Goal: Task Accomplishment & Management: Complete application form

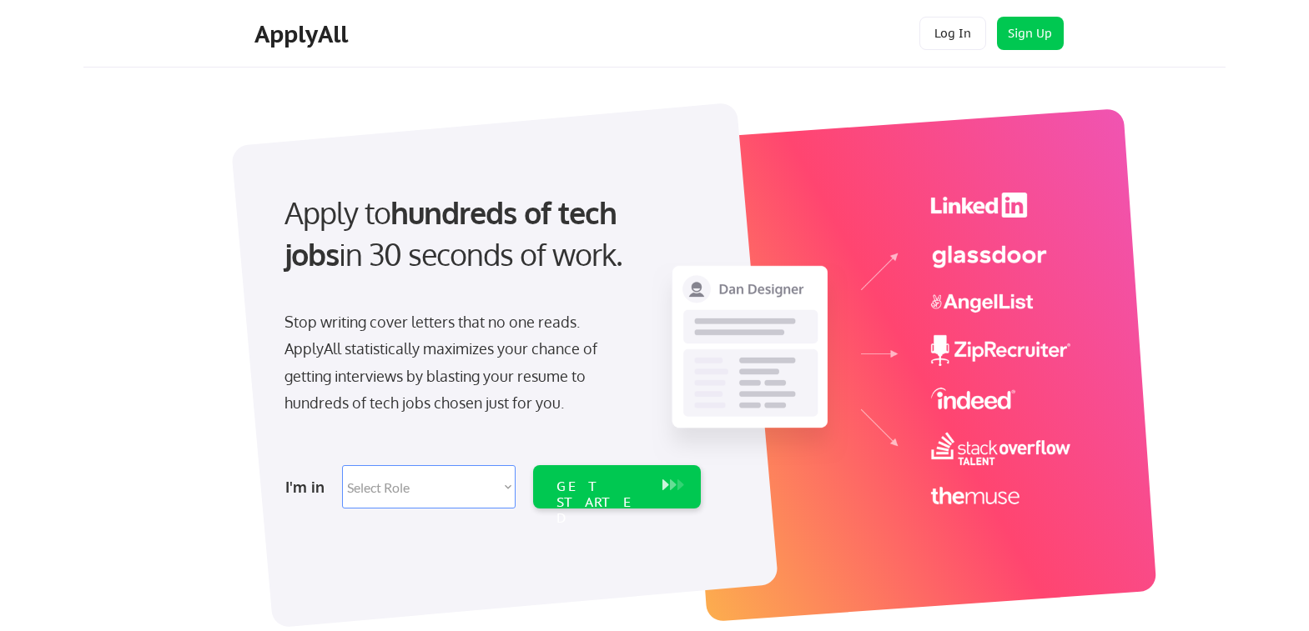
click at [491, 489] on select "Select Role Software Engineering Product Management Customer Success Sales UI/U…" at bounding box center [429, 486] width 174 height 43
click at [1032, 29] on button "Sign Up" at bounding box center [1030, 33] width 67 height 33
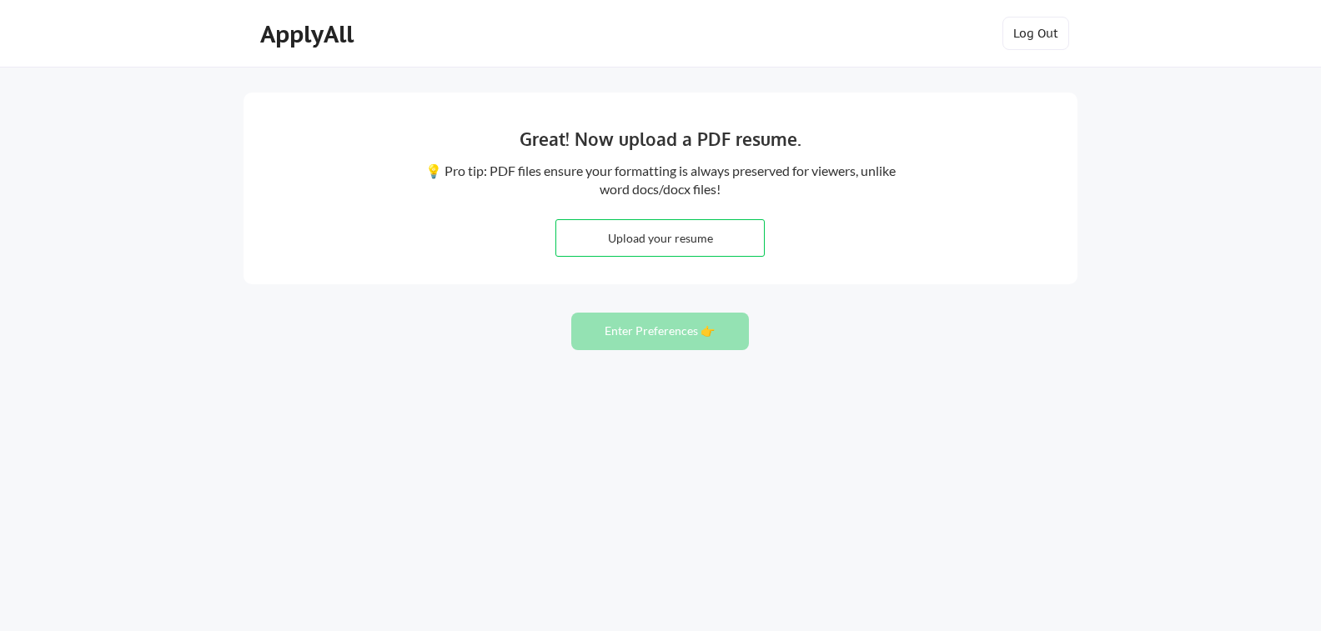
click at [710, 242] on input "file" at bounding box center [660, 238] width 208 height 36
type input "C:\fakepath\Lou Sanchez 2025 17 (1) (1).pdf"
click at [631, 323] on button "Enter Preferences 👉" at bounding box center [660, 332] width 178 height 38
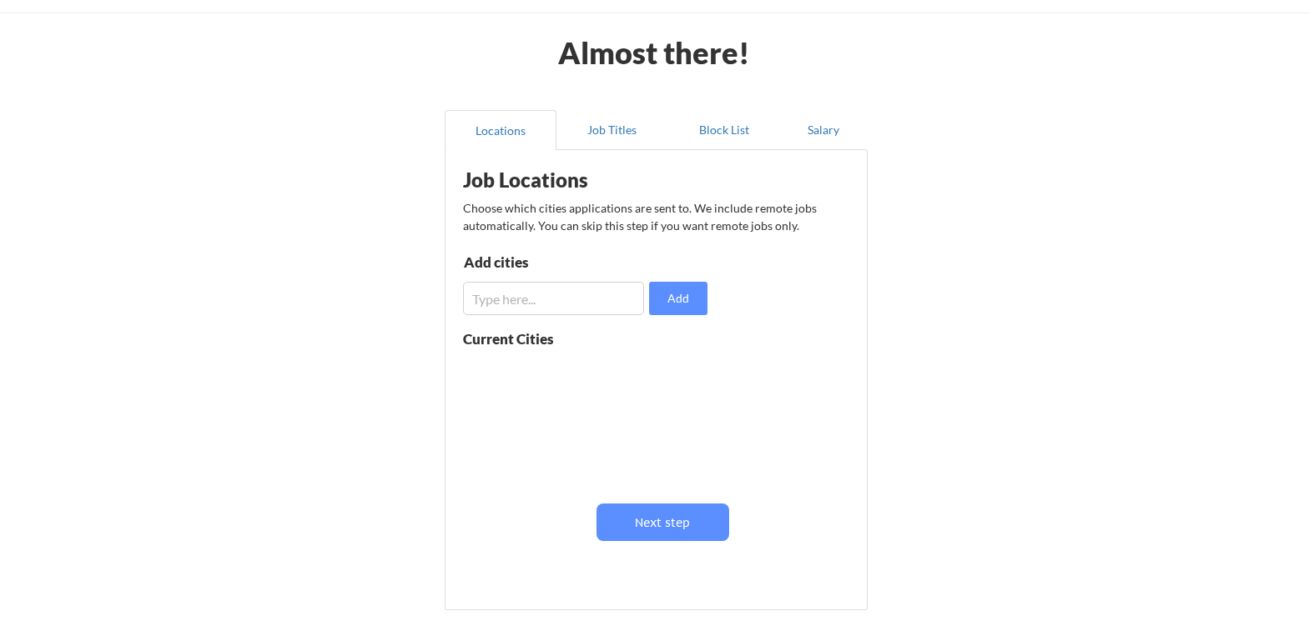
scroll to position [83, 0]
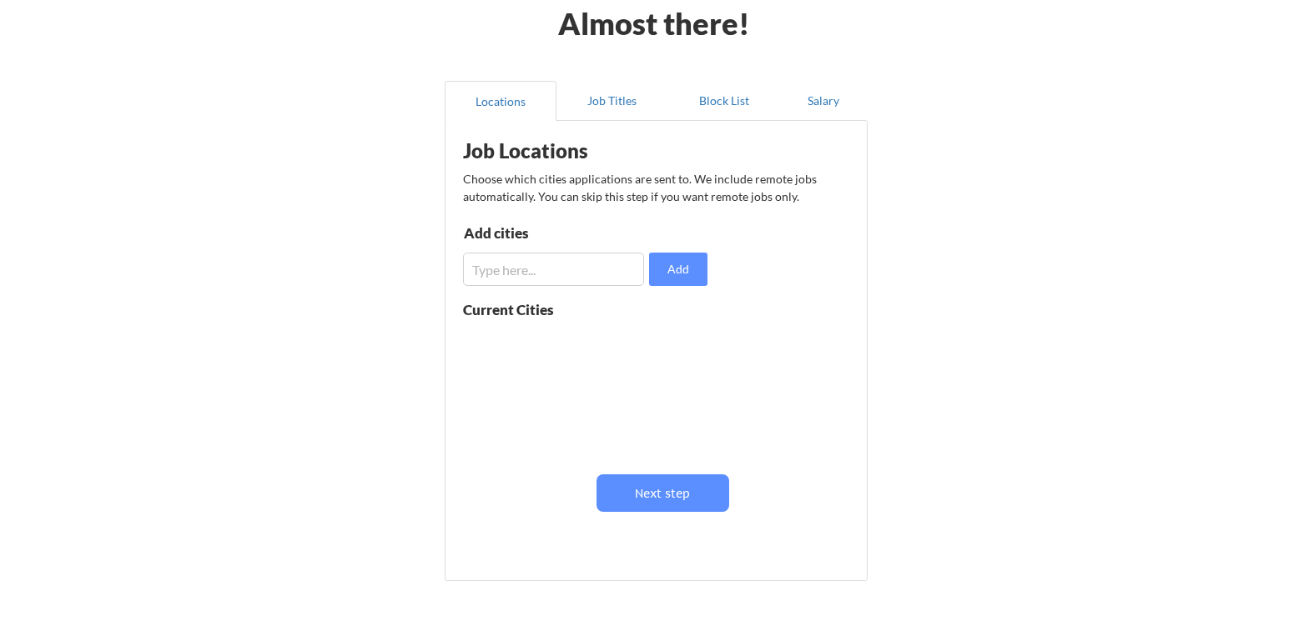
click at [573, 271] on input "input" at bounding box center [553, 269] width 181 height 33
type input "Remote"
click at [664, 270] on button "Add" at bounding box center [678, 269] width 58 height 33
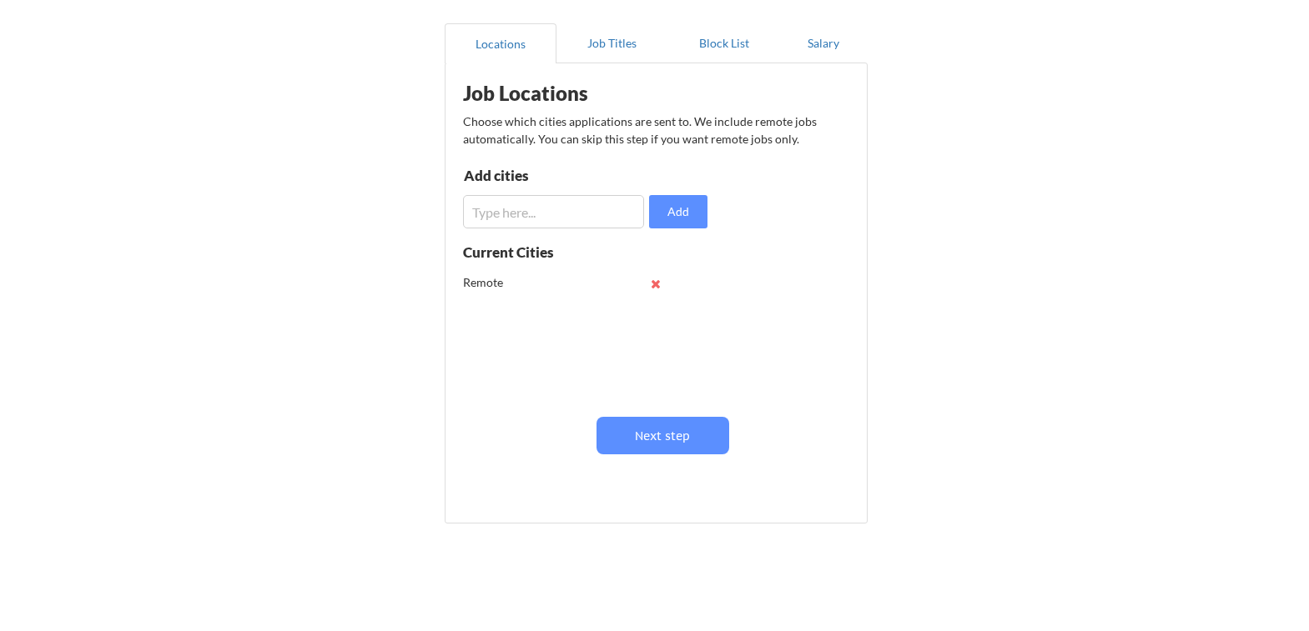
scroll to position [167, 0]
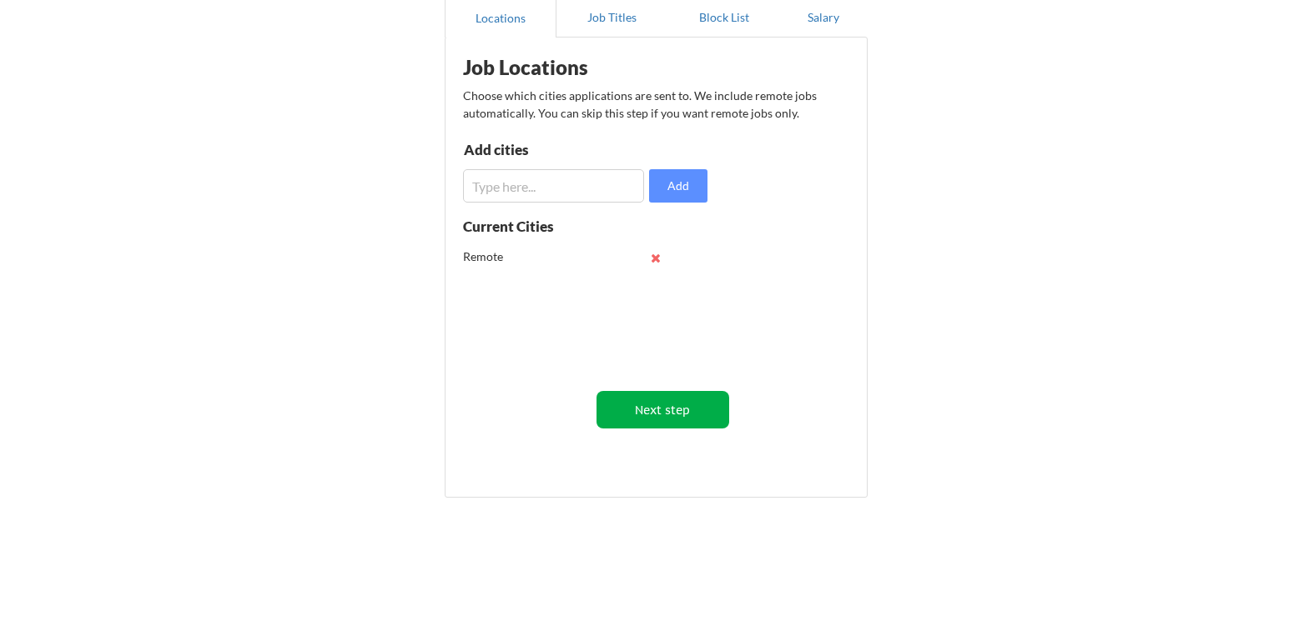
click at [618, 418] on button "Next step" at bounding box center [662, 410] width 133 height 38
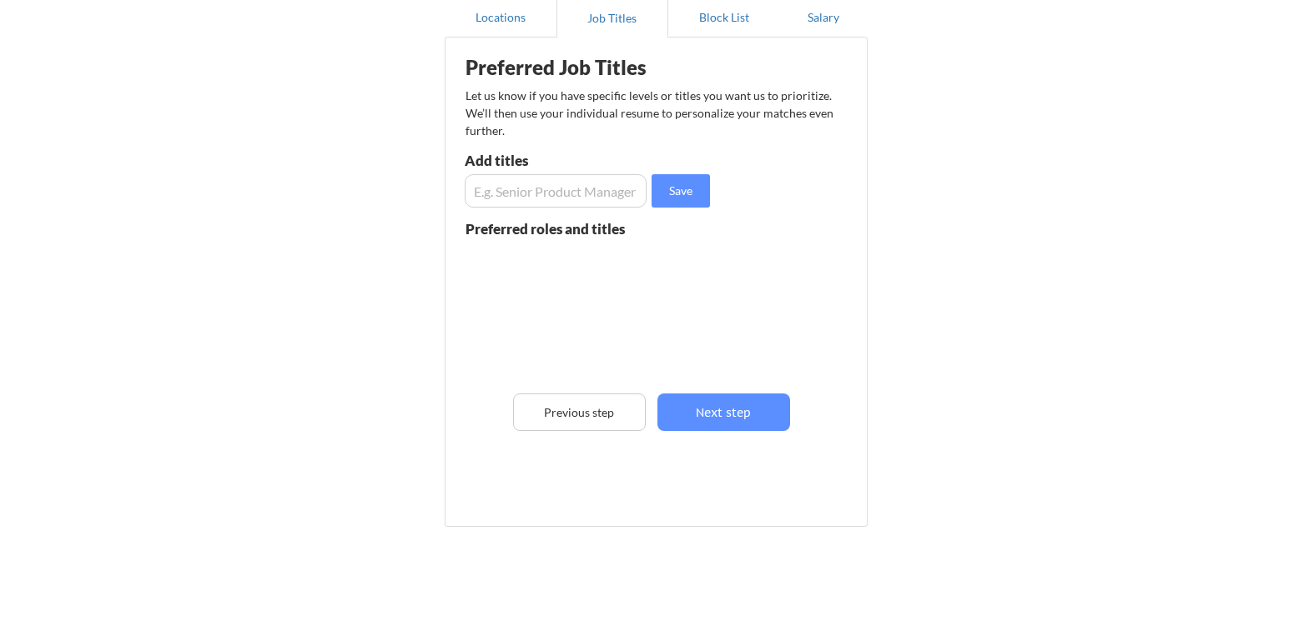
click at [496, 187] on input "input" at bounding box center [556, 190] width 182 height 33
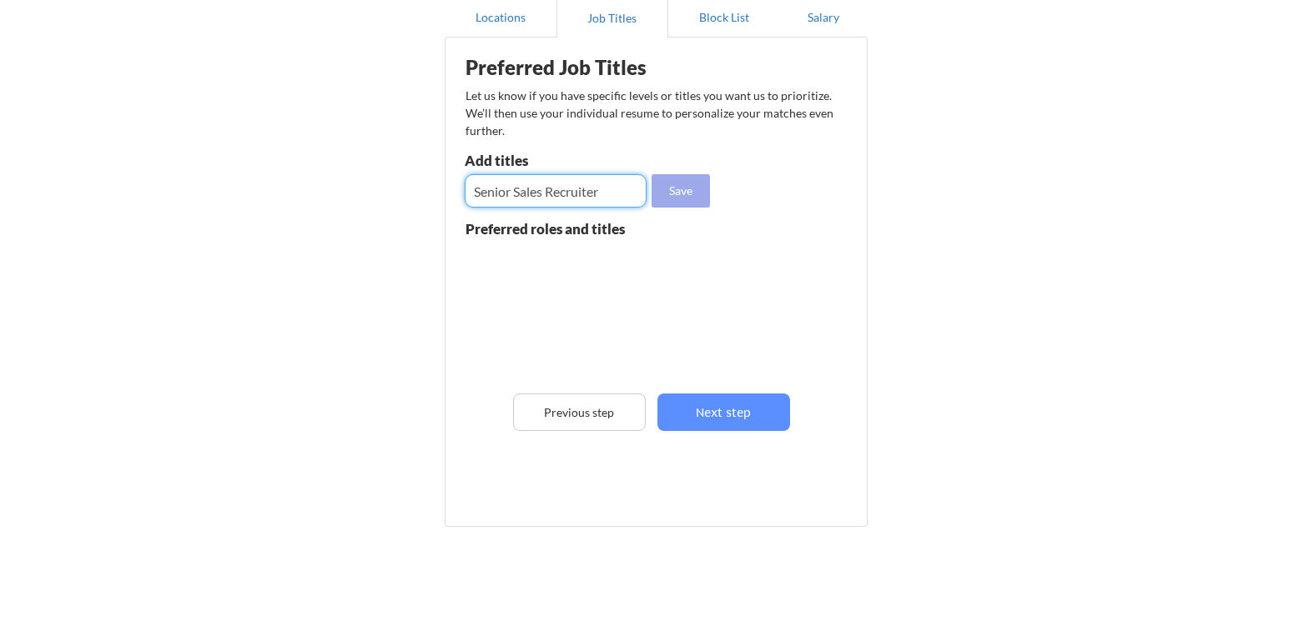
type input "Senior Sales Recruiter"
click at [679, 194] on button "Save" at bounding box center [680, 190] width 58 height 33
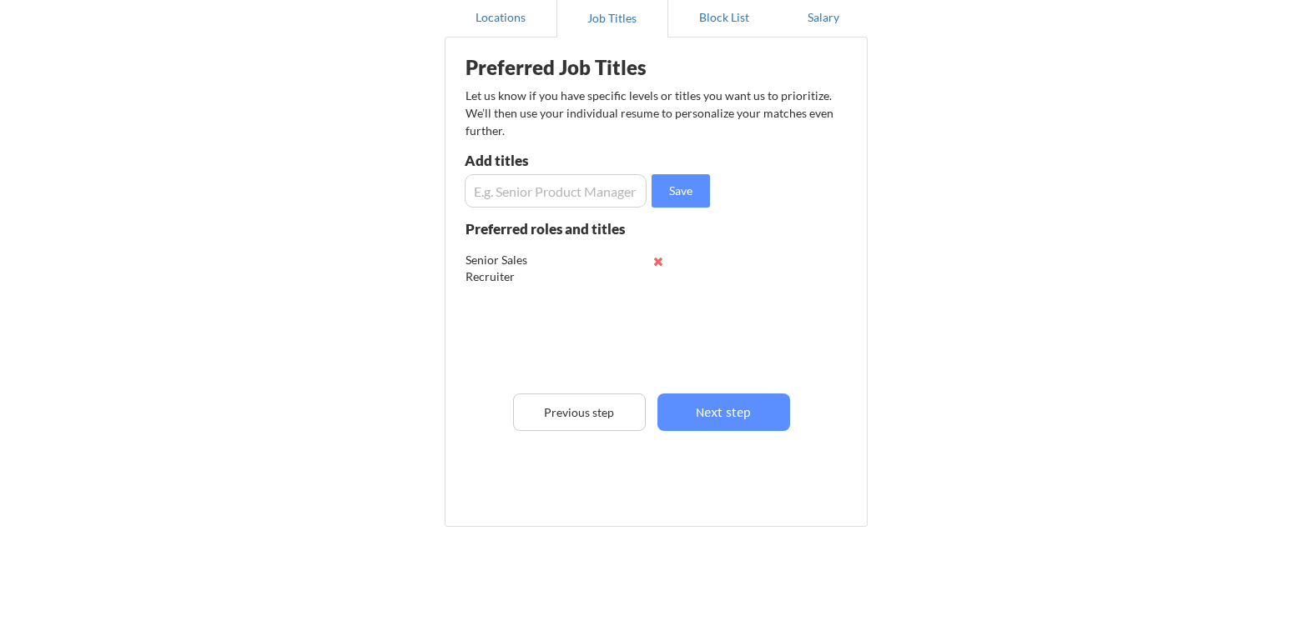
click at [505, 184] on input "input" at bounding box center [556, 190] width 182 height 33
type input "Talent Acquisition"
click at [675, 189] on button "Save" at bounding box center [680, 190] width 58 height 33
click at [541, 193] on input "input" at bounding box center [556, 190] width 182 height 33
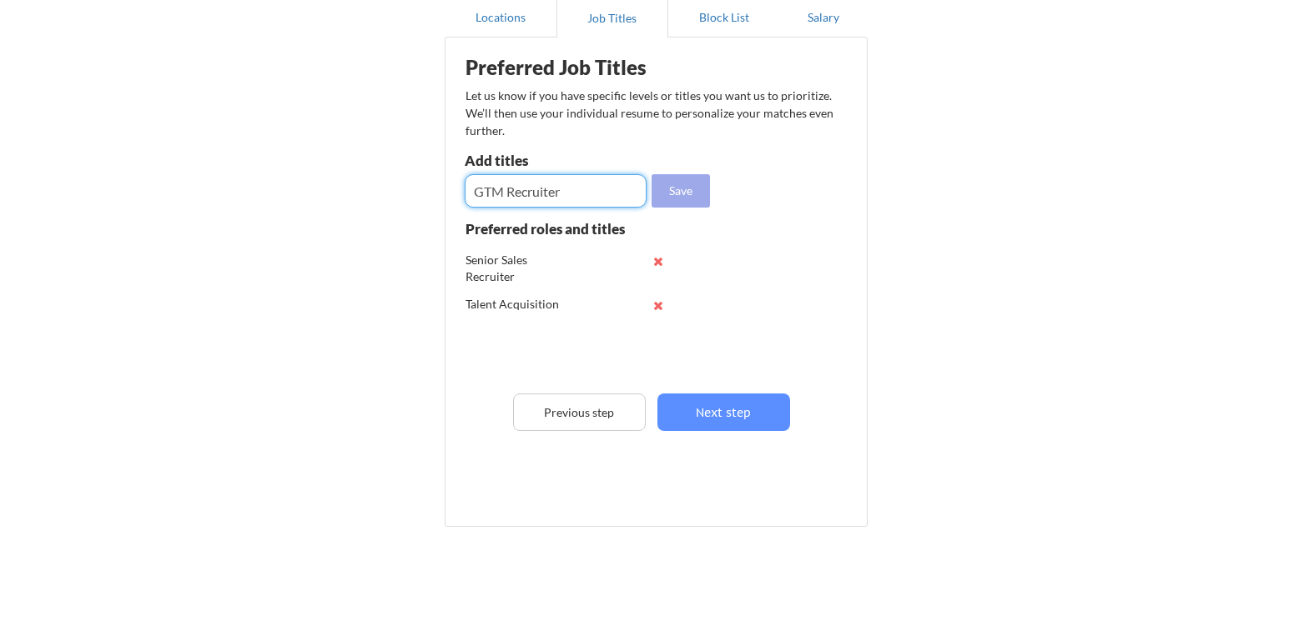
type input "GTM Recruiter"
click at [676, 191] on button "Save" at bounding box center [680, 190] width 58 height 33
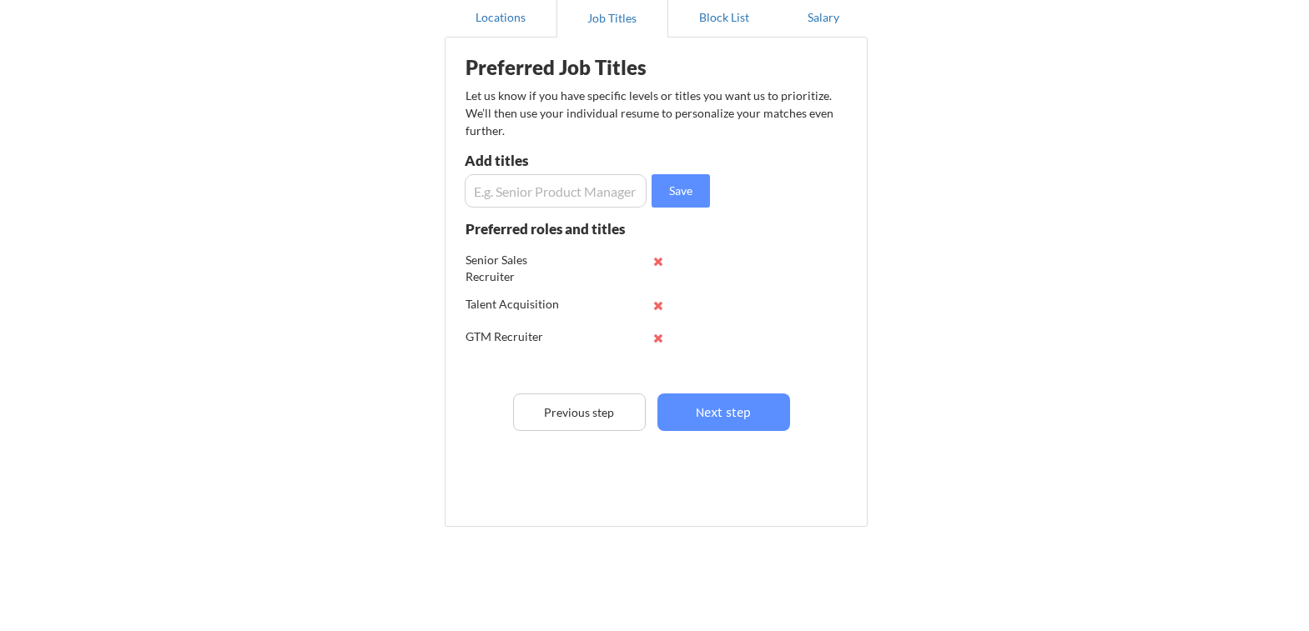
click at [521, 184] on input "input" at bounding box center [556, 190] width 182 height 33
type input "Recruiter"
click at [684, 191] on button "Save" at bounding box center [680, 190] width 58 height 33
click at [563, 186] on input "input" at bounding box center [556, 190] width 182 height 33
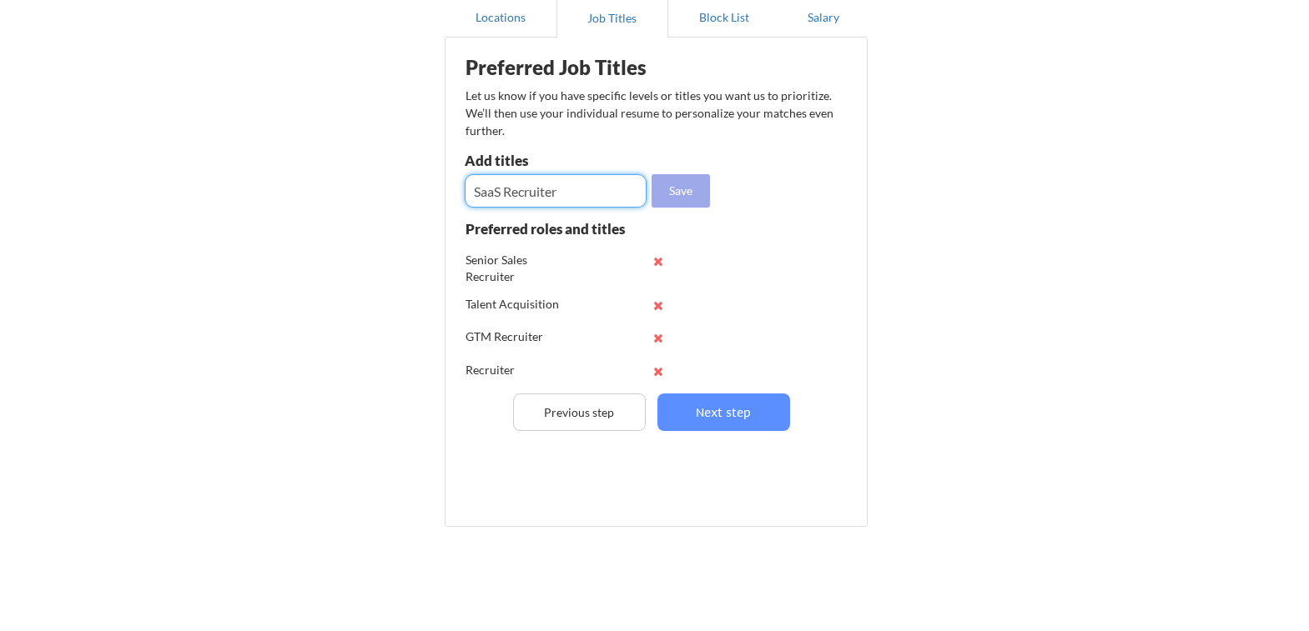
type input "SaaS Recruiter"
click at [667, 191] on button "Save" at bounding box center [680, 190] width 58 height 33
click at [541, 184] on input "input" at bounding box center [556, 190] width 182 height 33
type input "Senior Recruiter"
click at [687, 188] on button "Save" at bounding box center [680, 190] width 58 height 33
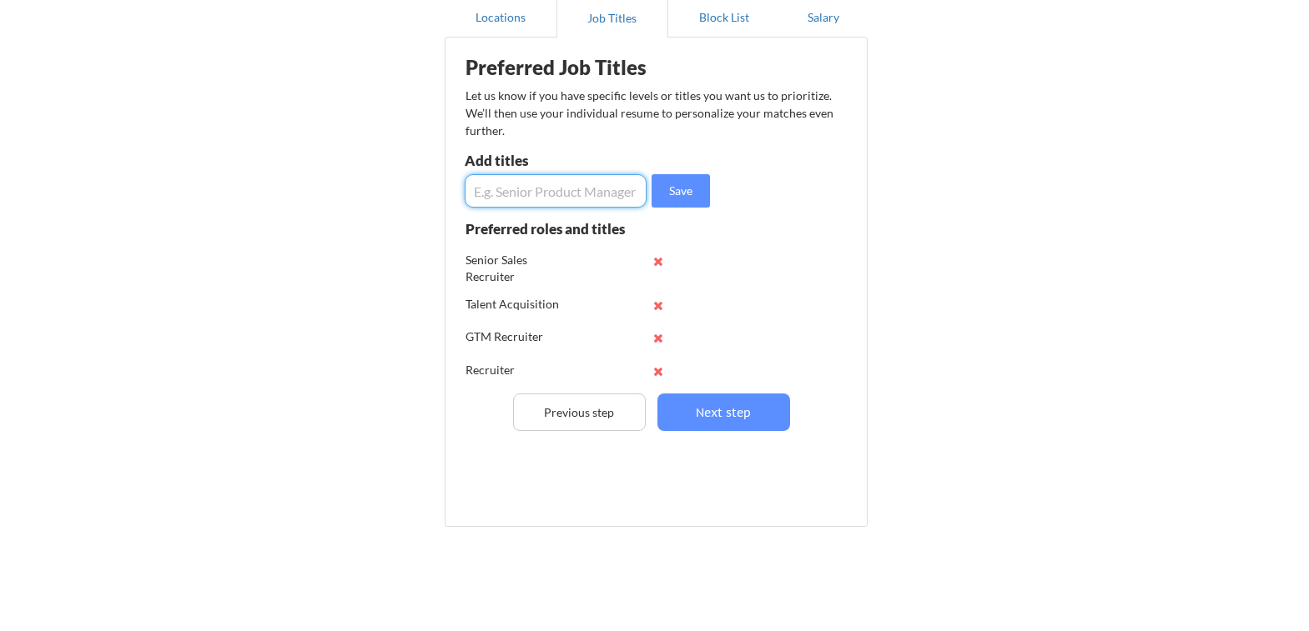
click at [565, 185] on input "input" at bounding box center [556, 190] width 182 height 33
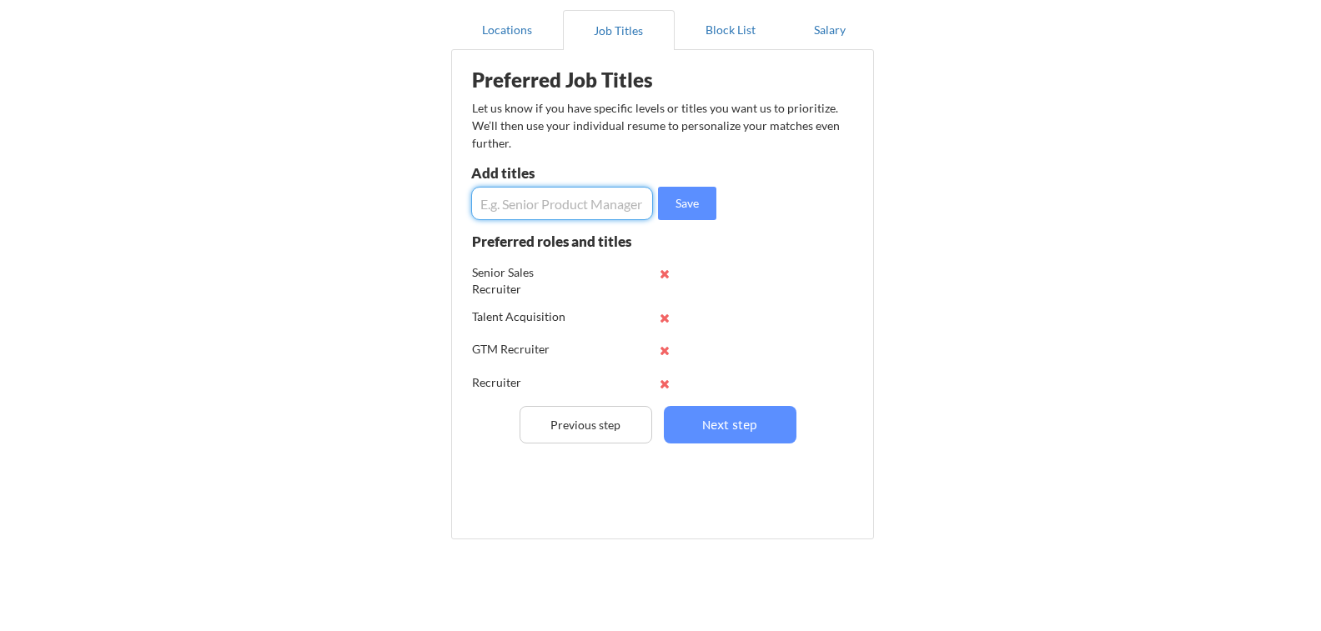
scroll to position [132, 0]
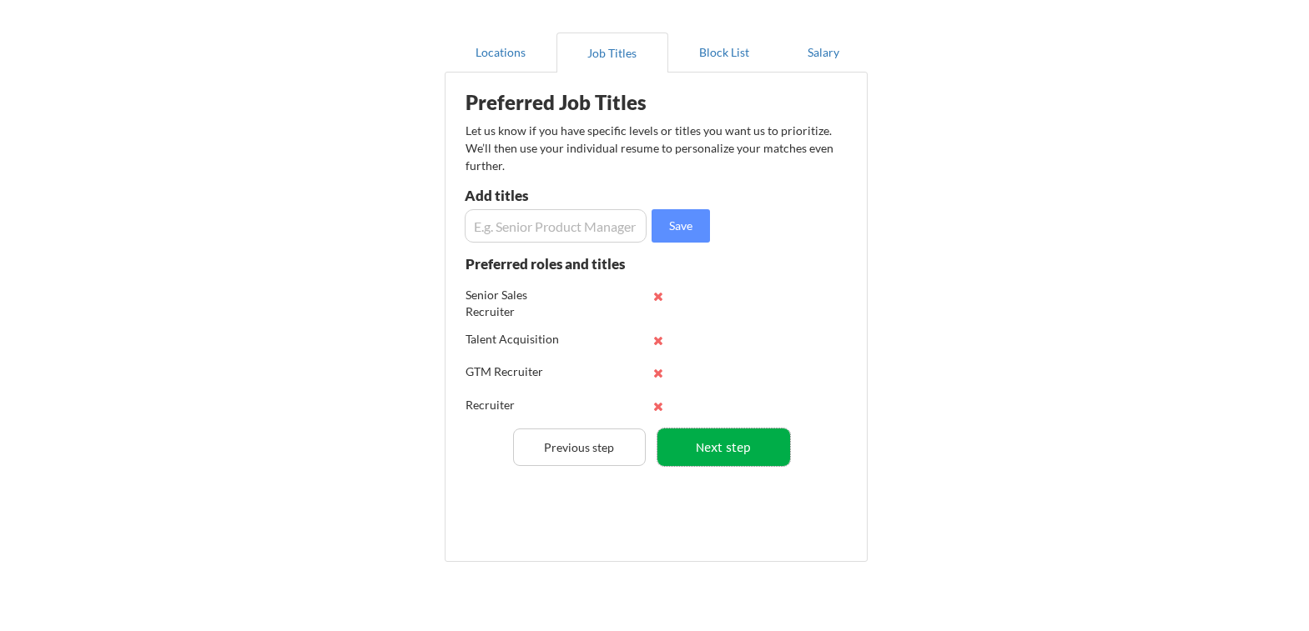
click at [739, 441] on button "Next step" at bounding box center [723, 448] width 133 height 38
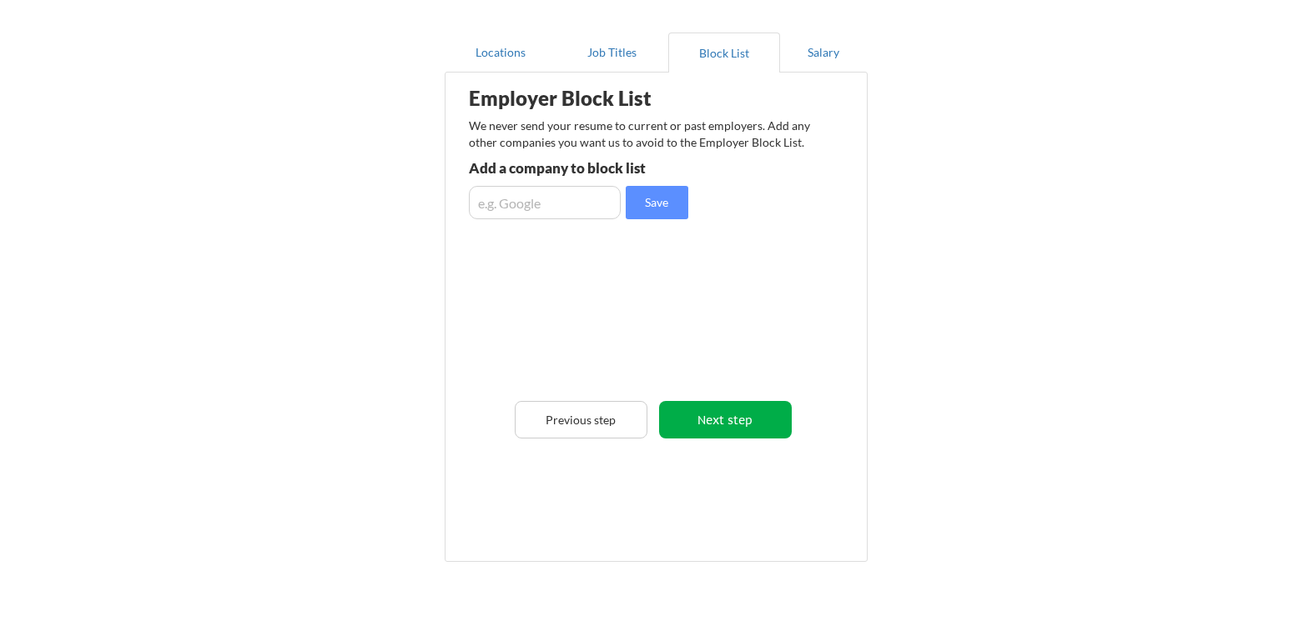
click at [728, 417] on button "Next step" at bounding box center [725, 420] width 133 height 38
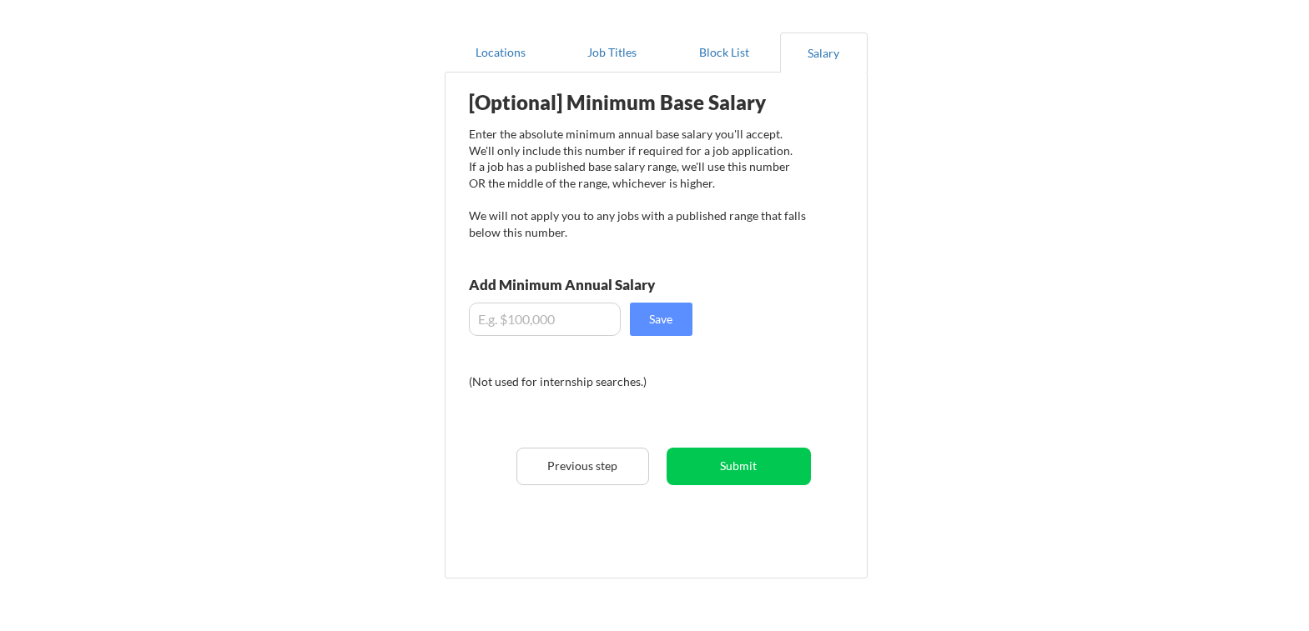
click at [516, 315] on input "input" at bounding box center [545, 319] width 152 height 33
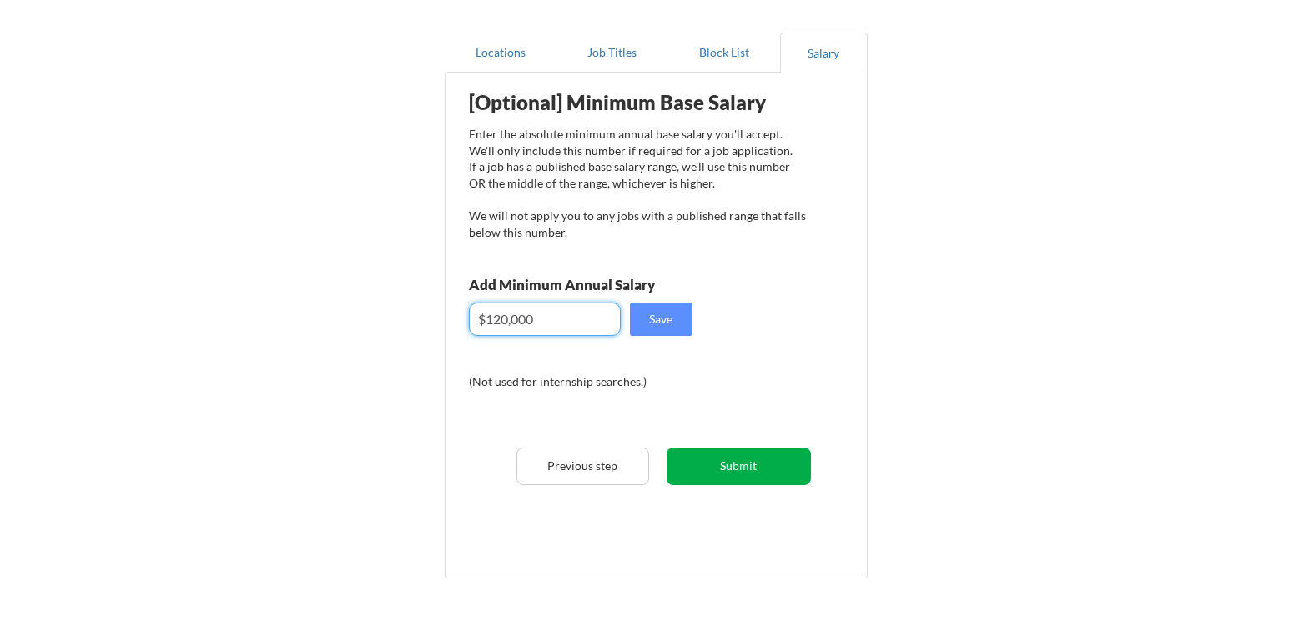
type input "$120,000"
click at [752, 459] on button "Submit" at bounding box center [738, 467] width 144 height 38
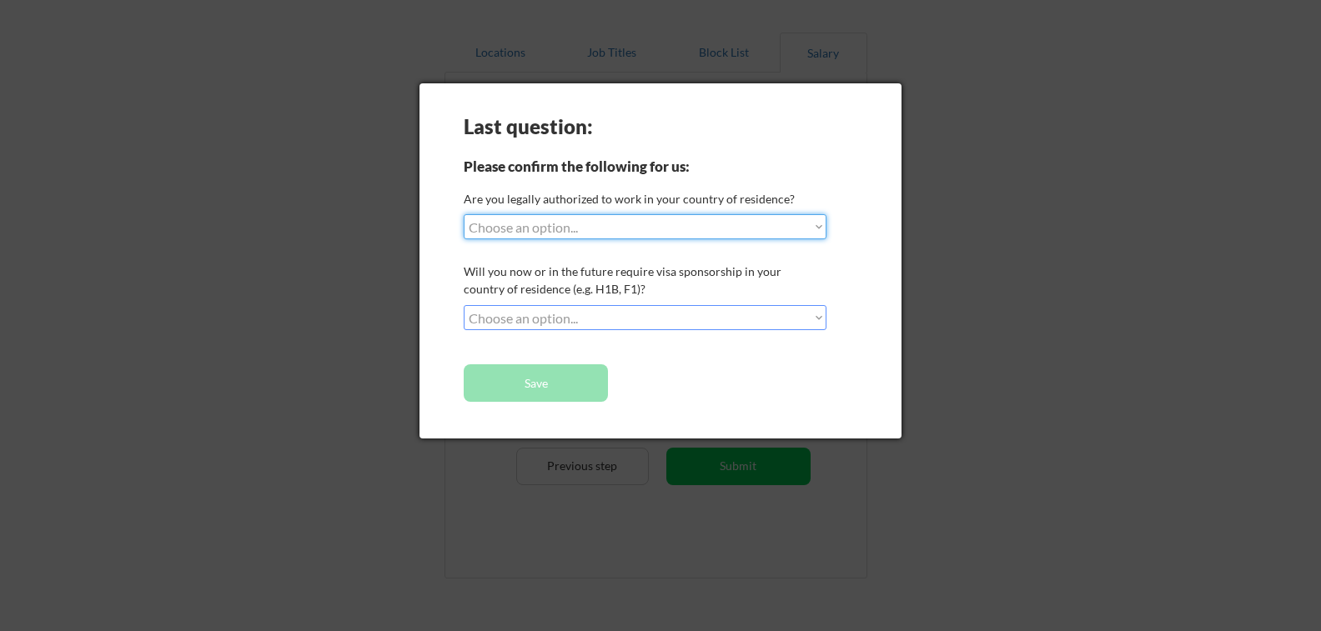
click at [678, 227] on select "Choose an option... Yes, I am a [DEMOGRAPHIC_DATA] Citizen Yes, I am a [DEMOGRA…" at bounding box center [645, 226] width 363 height 25
select select ""yes__i_am_a_[DEMOGRAPHIC_DATA]""
click at [464, 214] on select "Choose an option... Yes, I am a [DEMOGRAPHIC_DATA] Citizen Yes, I am a [DEMOGRA…" at bounding box center [645, 226] width 363 height 25
click at [661, 313] on select "Choose an option... No, I will not need sponsorship Yes, I will need sponsorship" at bounding box center [645, 317] width 363 height 25
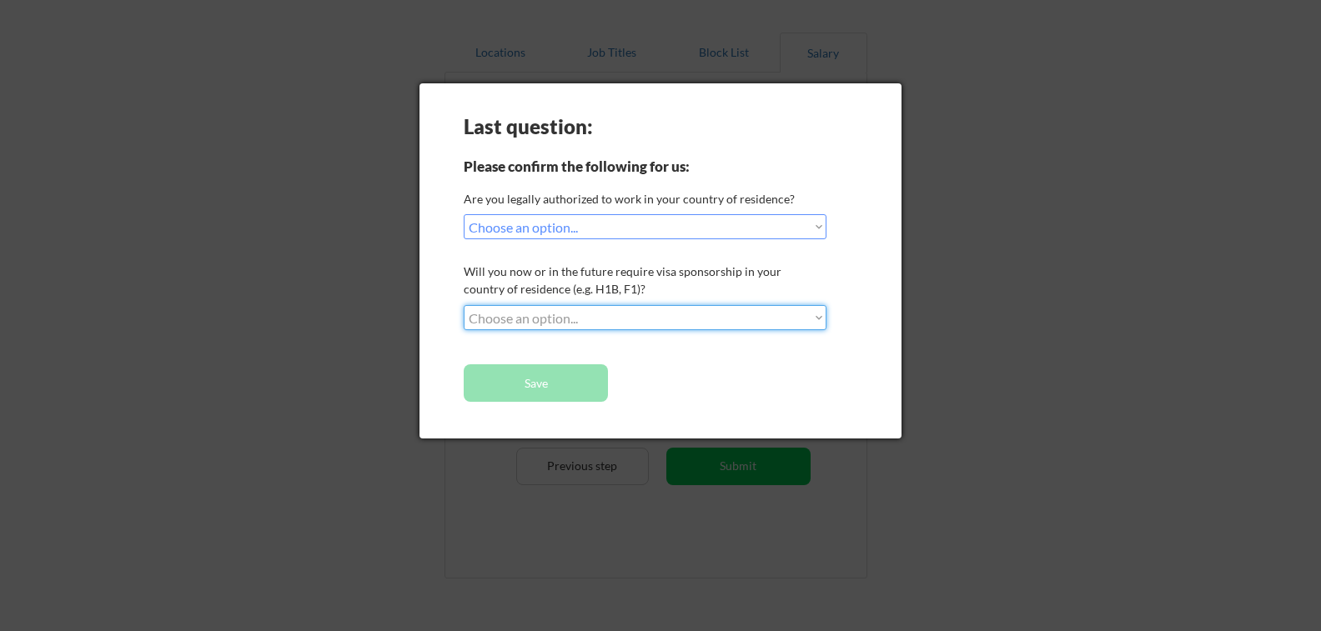
select select ""no__i_will_not_need_sponsorship""
click at [464, 305] on select "Choose an option... No, I will not need sponsorship Yes, I will need sponsorship" at bounding box center [645, 317] width 363 height 25
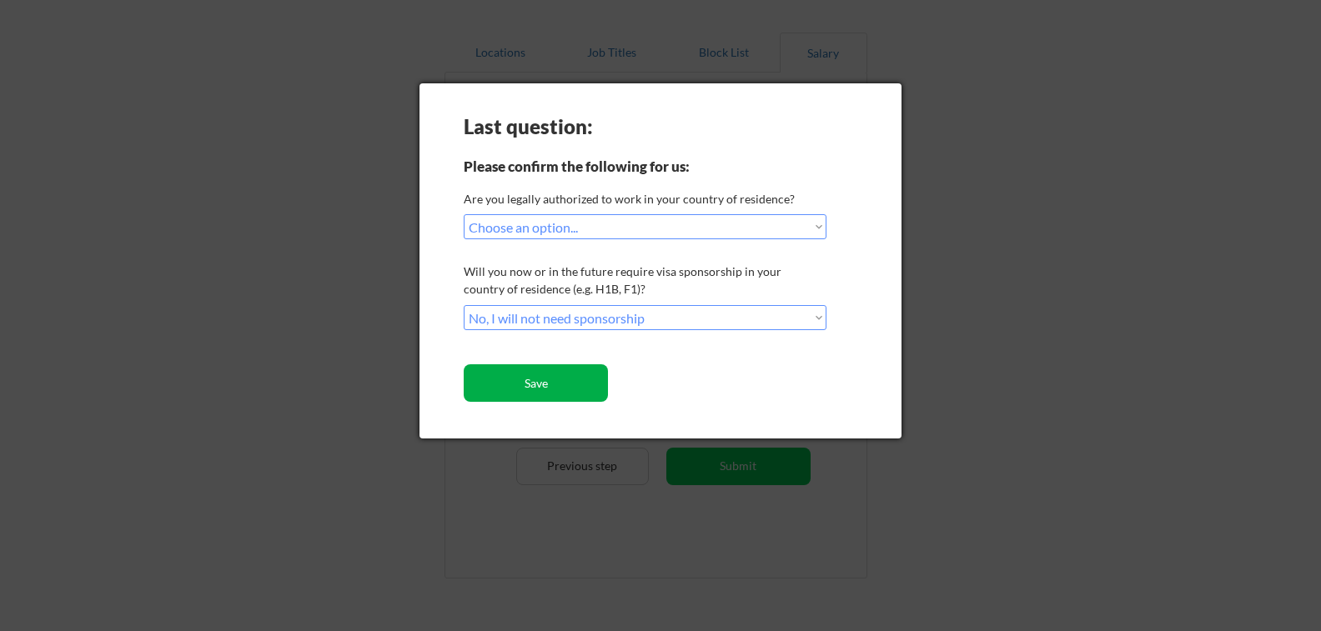
click at [581, 387] on button "Save" at bounding box center [536, 384] width 144 height 38
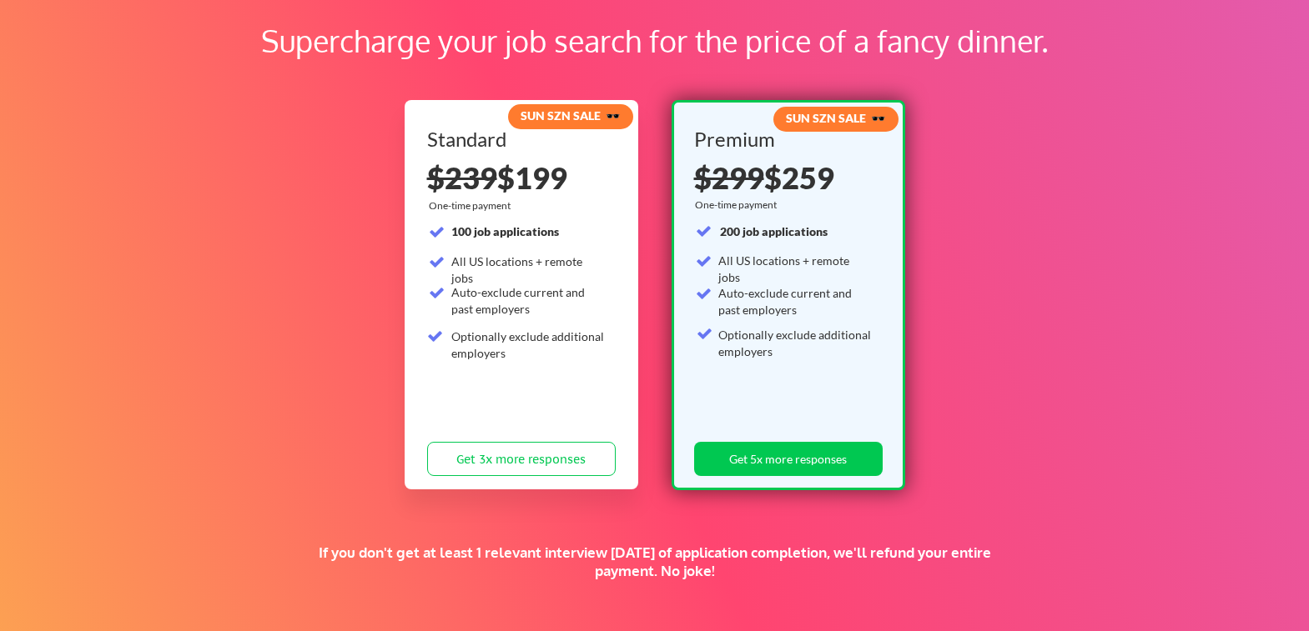
scroll to position [97, 0]
